Goal: Task Accomplishment & Management: Manage account settings

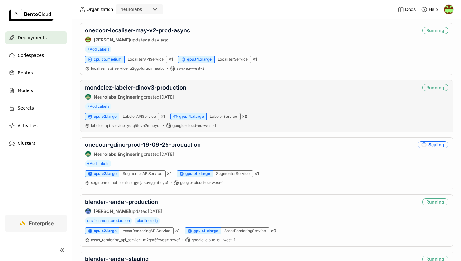
scroll to position [173, 0]
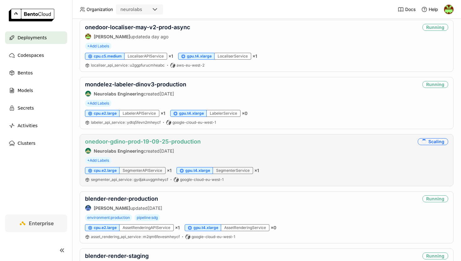
click at [158, 143] on link "onedoor-gdino-prod-19-09-25-production" at bounding box center [143, 141] width 116 height 7
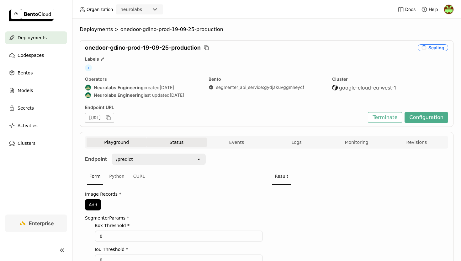
click at [178, 139] on button "Status" at bounding box center [177, 141] width 60 height 9
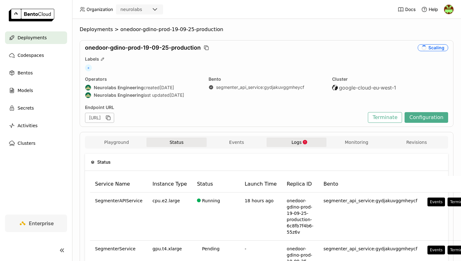
click at [302, 142] on icon "button" at bounding box center [304, 141] width 5 height 5
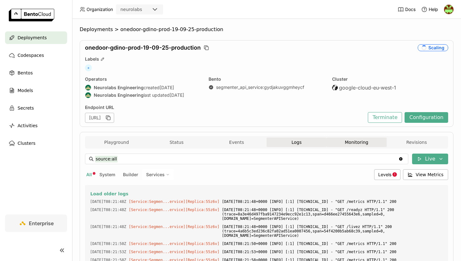
click at [358, 146] on button "Monitoring" at bounding box center [357, 141] width 60 height 9
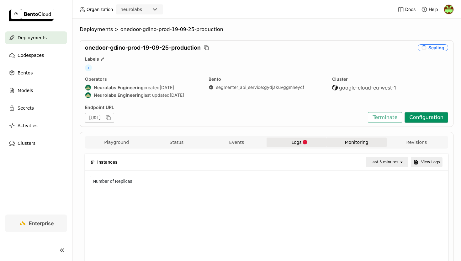
click at [418, 114] on button "Configuration" at bounding box center [427, 117] width 44 height 11
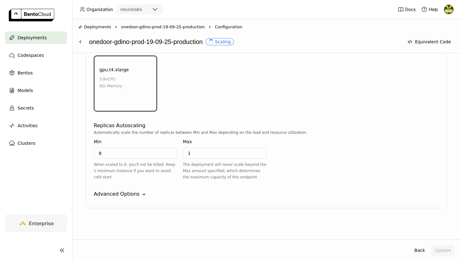
click at [131, 153] on input "0" at bounding box center [135, 153] width 83 height 10
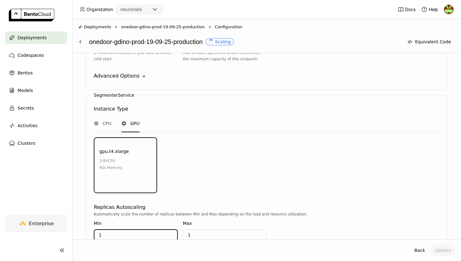
type input "1"
click at [208, 185] on div "gpu.t4.xlarge 3.8 vCPU 9Gi Memory" at bounding box center [267, 165] width 348 height 56
click at [442, 249] on button "Update" at bounding box center [443, 249] width 24 height 11
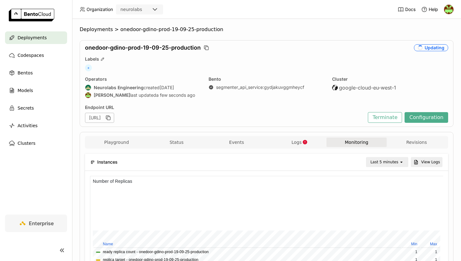
scroll to position [94, 353]
click at [182, 138] on button "Status" at bounding box center [177, 141] width 60 height 9
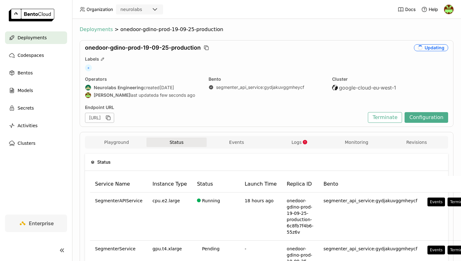
click at [95, 30] on span "Deployments" at bounding box center [96, 29] width 33 height 6
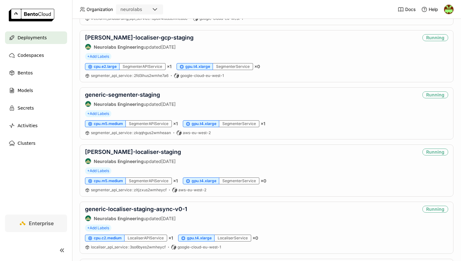
scroll to position [676, 0]
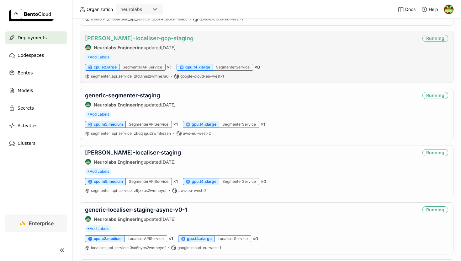
click at [141, 40] on link "[PERSON_NAME]-localiser-gcp-staging" at bounding box center [139, 38] width 109 height 7
click at [140, 152] on link "[PERSON_NAME]-localiser-staging" at bounding box center [133, 152] width 96 height 7
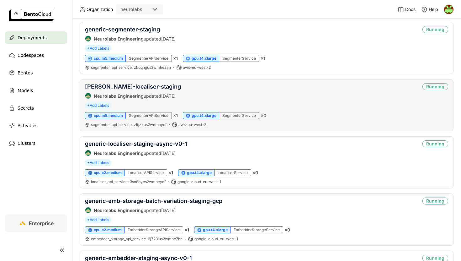
scroll to position [776, 0]
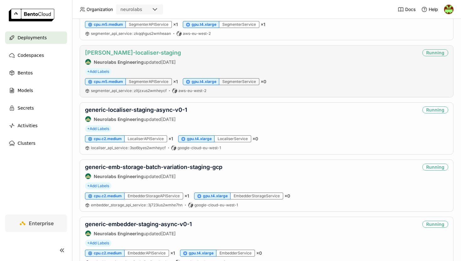
click at [130, 54] on link "[PERSON_NAME]-localiser-staging" at bounding box center [133, 52] width 96 height 7
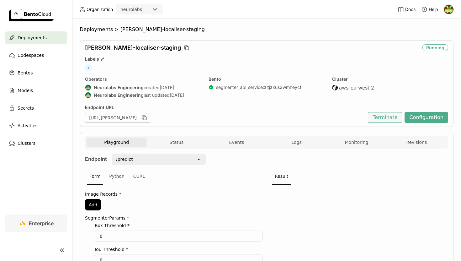
click at [380, 116] on button "Terminate" at bounding box center [385, 117] width 34 height 11
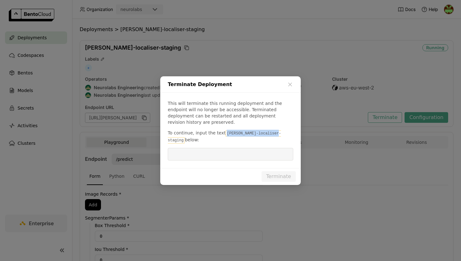
drag, startPoint x: 224, startPoint y: 134, endPoint x: 276, endPoint y: 134, distance: 52.1
click at [276, 134] on code "[PERSON_NAME]-localiser-staging" at bounding box center [224, 136] width 113 height 13
copy code "[PERSON_NAME]-localiser-staging"
click at [241, 155] on div "This will terminate this running deployment and the endpoint will no longer be …" at bounding box center [230, 130] width 141 height 75
click at [240, 149] on input "dialog" at bounding box center [231, 154] width 118 height 12
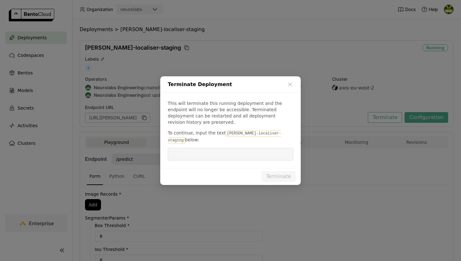
paste input "[PERSON_NAME]-localiser-staging"
type input "[PERSON_NAME]-localiser-staging"
click at [292, 175] on div "Terminate" at bounding box center [230, 176] width 141 height 17
click at [282, 171] on button "Terminate" at bounding box center [279, 176] width 34 height 11
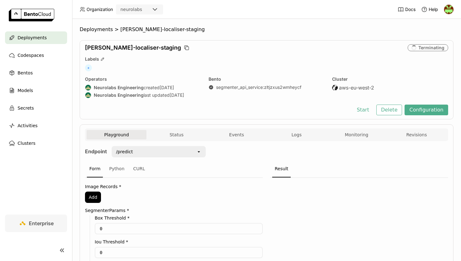
click at [224, 46] on div "[PERSON_NAME]-localiser-staging" at bounding box center [245, 47] width 320 height 7
click at [98, 28] on span "Deployments" at bounding box center [96, 29] width 33 height 6
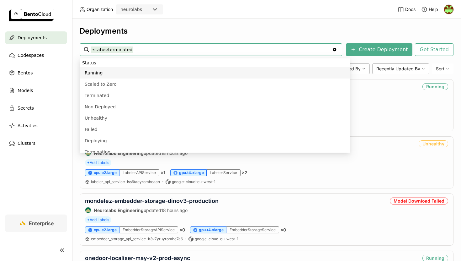
click at [209, 32] on div "Deployments" at bounding box center [267, 30] width 374 height 9
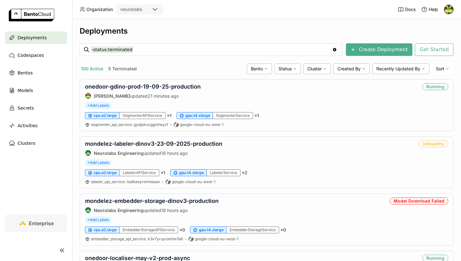
click at [136, 51] on input "-status:terminated" at bounding box center [211, 50] width 241 height 10
type input "-status:terminat"
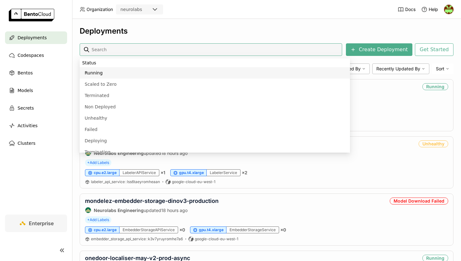
click at [205, 28] on div "Deployments" at bounding box center [267, 30] width 374 height 9
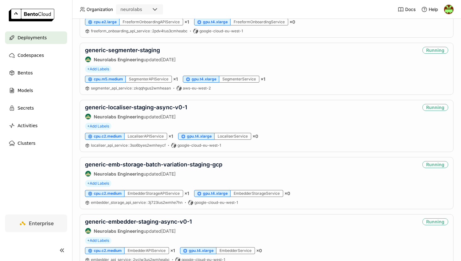
scroll to position [665, 0]
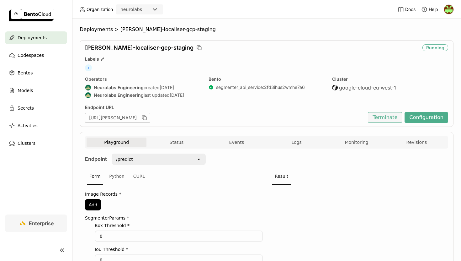
click at [387, 117] on button "Terminate" at bounding box center [385, 117] width 34 height 11
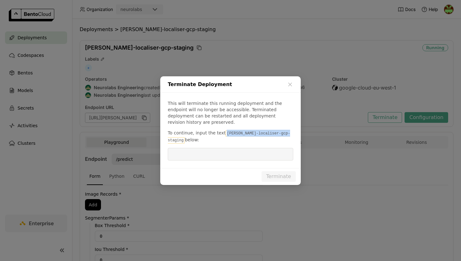
drag, startPoint x: 223, startPoint y: 130, endPoint x: 296, endPoint y: 130, distance: 72.5
click at [296, 130] on div "This will terminate this running deployment and the endpoint will no longer be …" at bounding box center [230, 130] width 141 height 75
copy code "[PERSON_NAME]-localiser-gcp-staging"
click at [208, 152] on input "dialog" at bounding box center [231, 154] width 118 height 12
paste input "[PERSON_NAME]-localiser-gcp-staging"
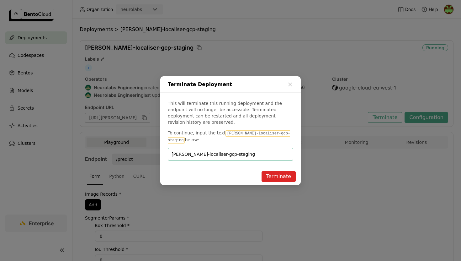
type input "[PERSON_NAME]-localiser-gcp-staging"
click at [274, 171] on button "Terminate" at bounding box center [279, 176] width 34 height 11
